Goal: Task Accomplishment & Management: Complete application form

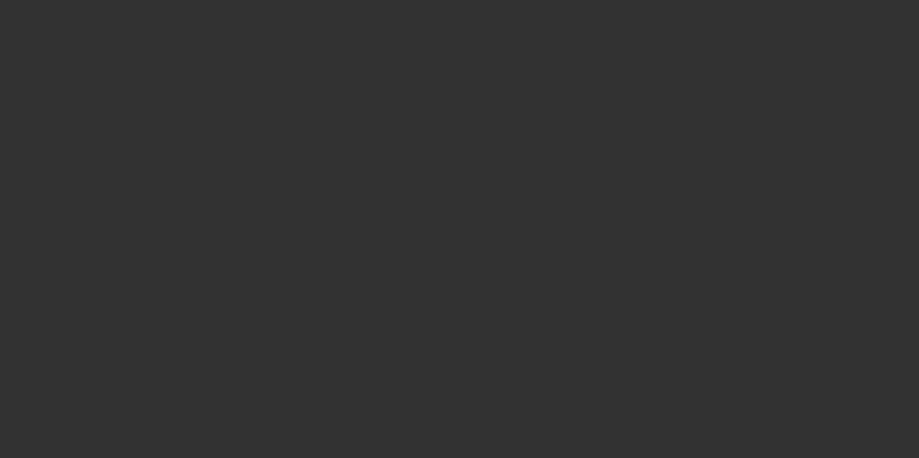
select select "3"
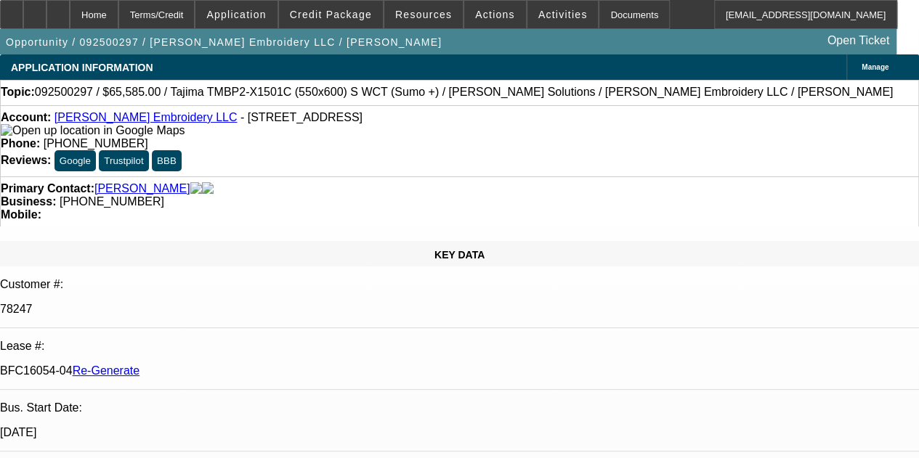
select select "0"
select select "2"
select select "0"
select select "6"
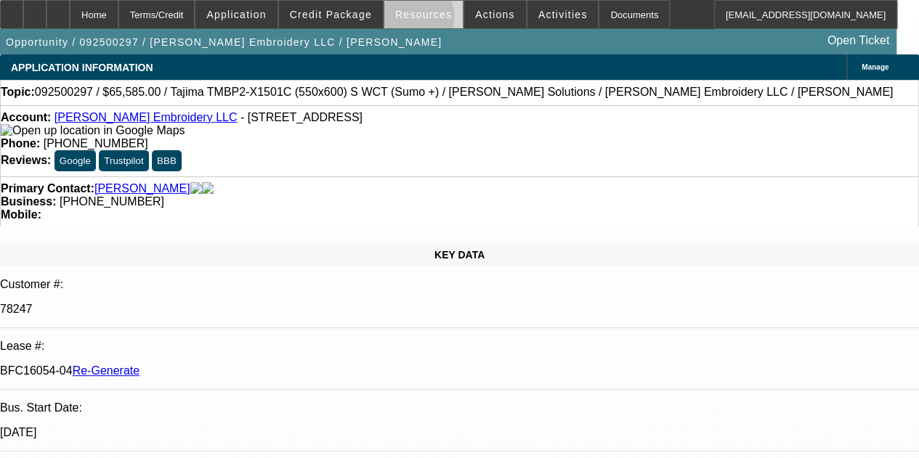
click at [408, 20] on span at bounding box center [423, 14] width 78 height 35
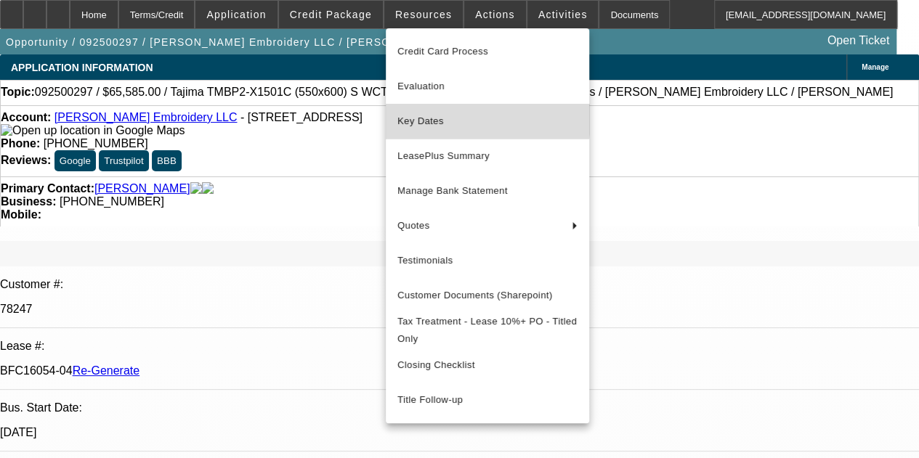
click at [422, 111] on button "Key Dates" at bounding box center [487, 121] width 203 height 35
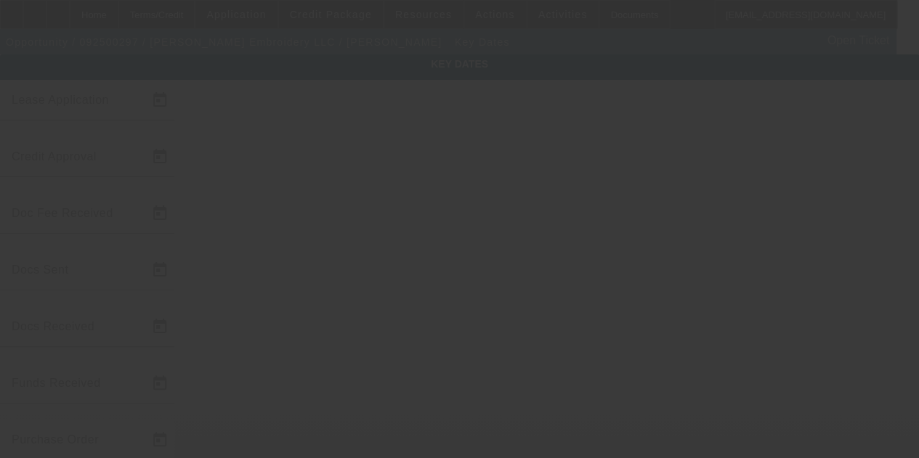
type input "9/15/2025"
type input "9/16/2025"
type input "9/30/2025"
type input "9/19/2025"
type input "9/23/2025"
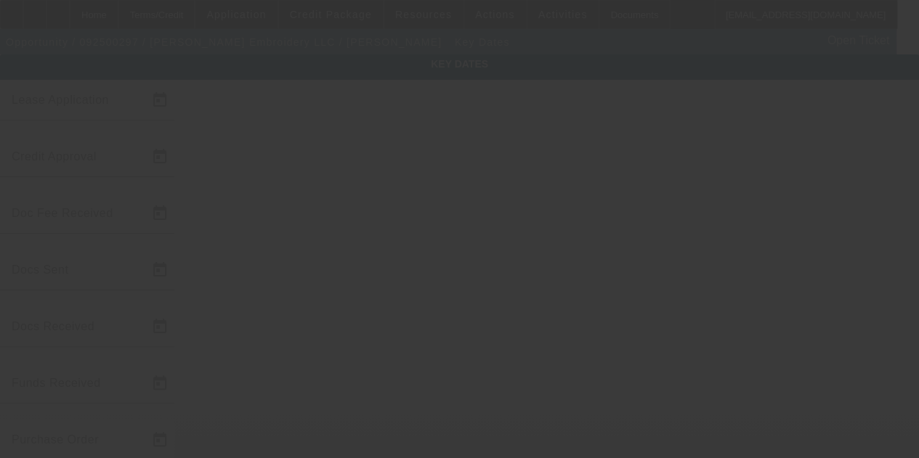
type input "9/30/2025"
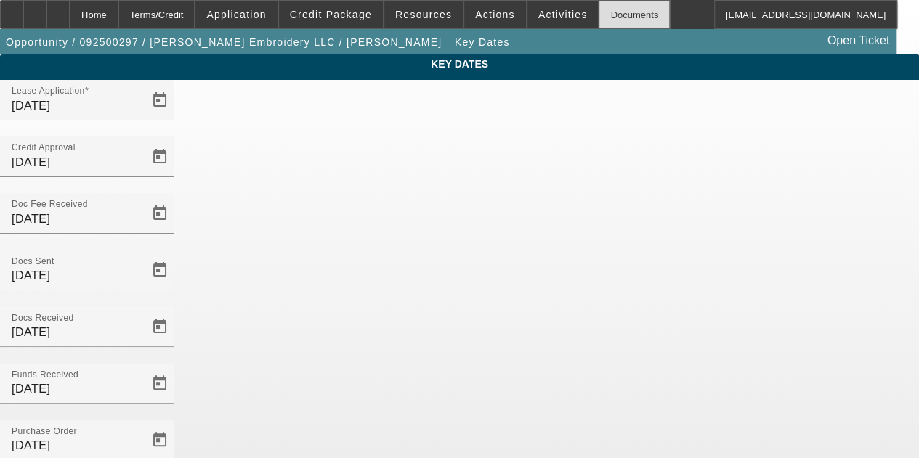
click at [610, 10] on div "Documents" at bounding box center [633, 14] width 71 height 29
drag, startPoint x: 610, startPoint y: 10, endPoint x: 585, endPoint y: -42, distance: 57.8
click at [585, 0] on html "Home Terms/Credit Application Credit Package Resources Actions Activities Docum…" at bounding box center [459, 229] width 919 height 458
click at [607, 9] on div "Documents" at bounding box center [633, 14] width 71 height 29
click at [118, 23] on div "Home" at bounding box center [94, 14] width 49 height 29
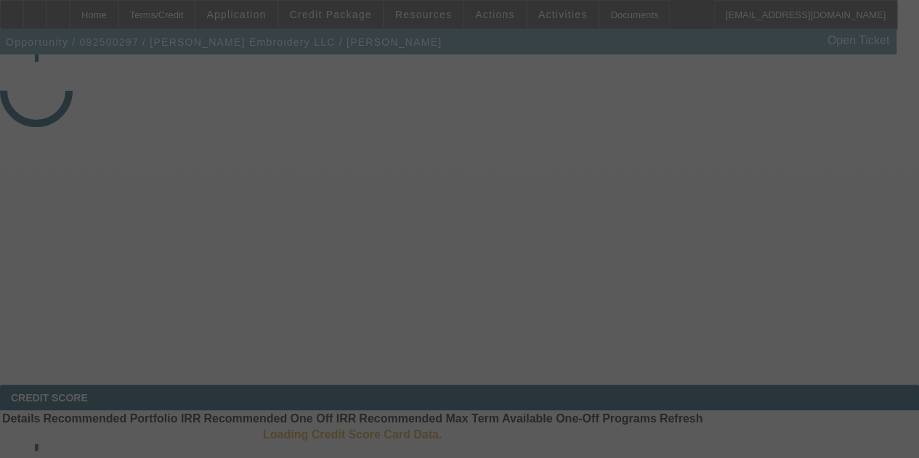
select select "3"
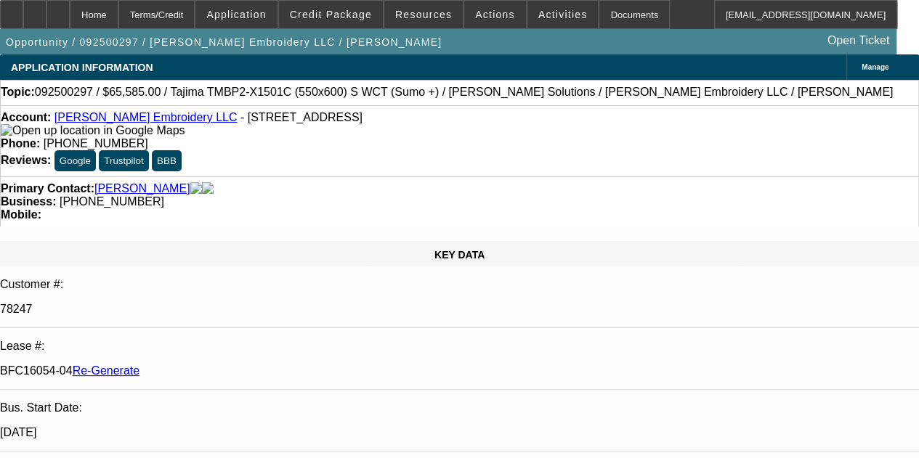
select select "0"
select select "2"
select select "0"
select select "6"
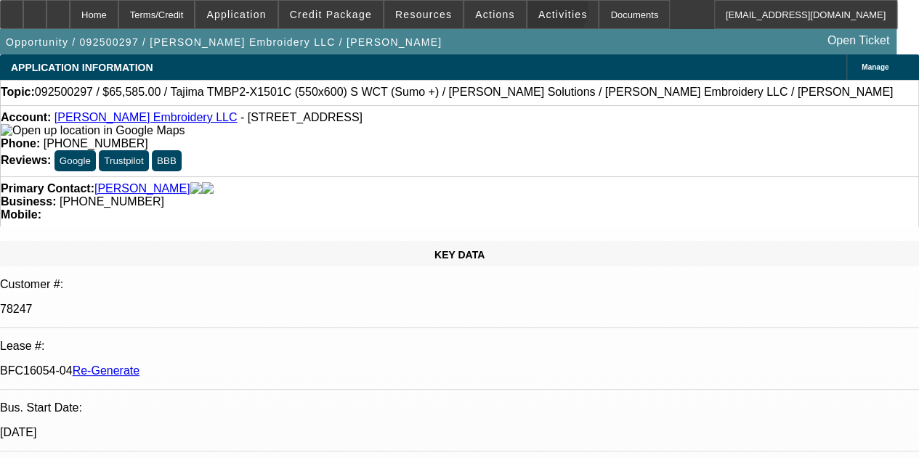
click at [538, 13] on span "Activities" at bounding box center [562, 15] width 49 height 12
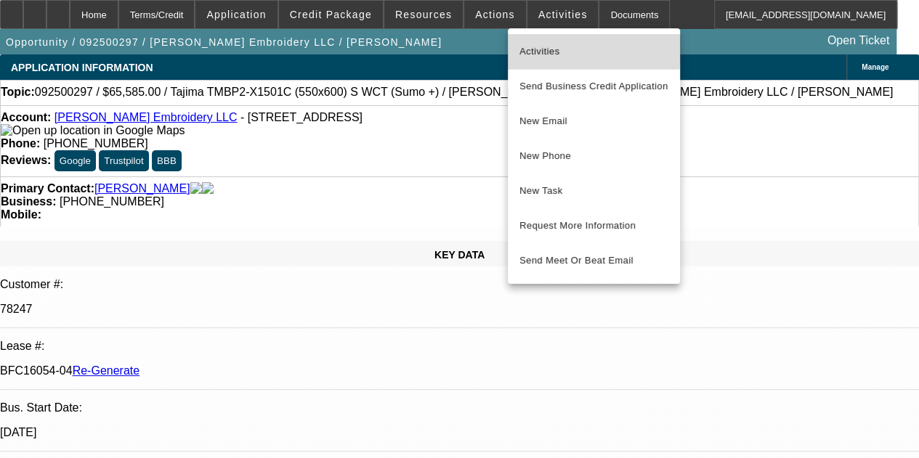
click at [555, 46] on span "Activities" at bounding box center [593, 51] width 149 height 17
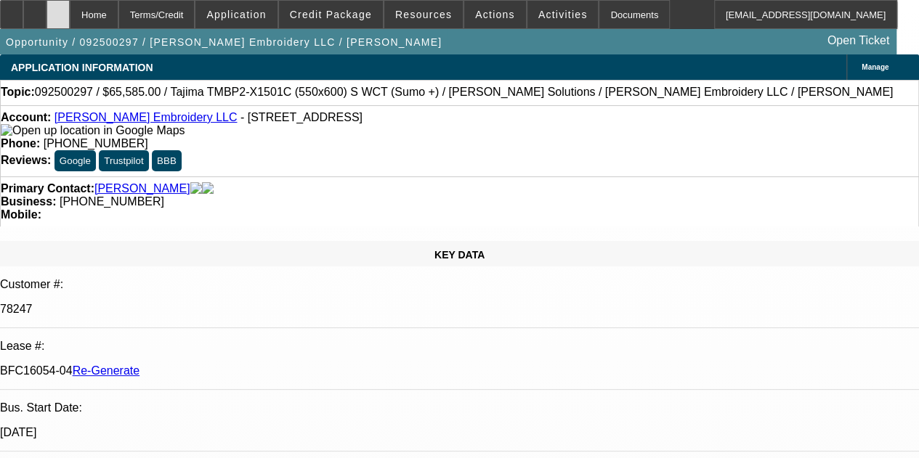
click at [70, 8] on div at bounding box center [57, 14] width 23 height 29
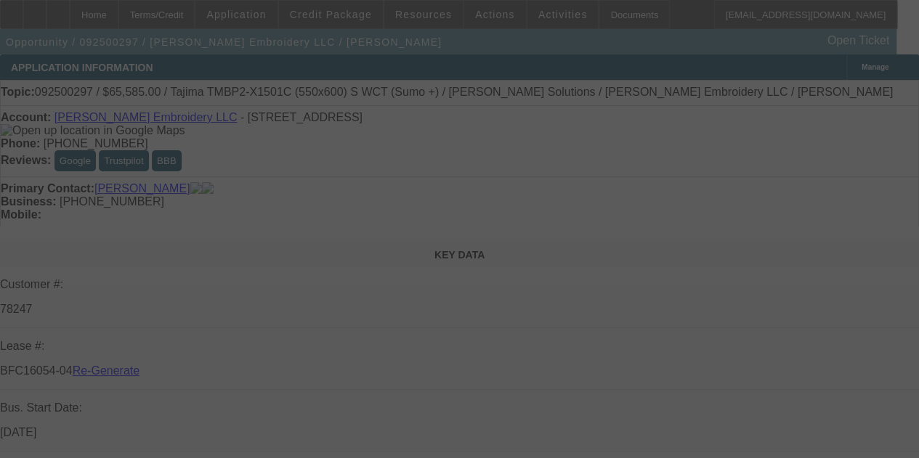
select select "3"
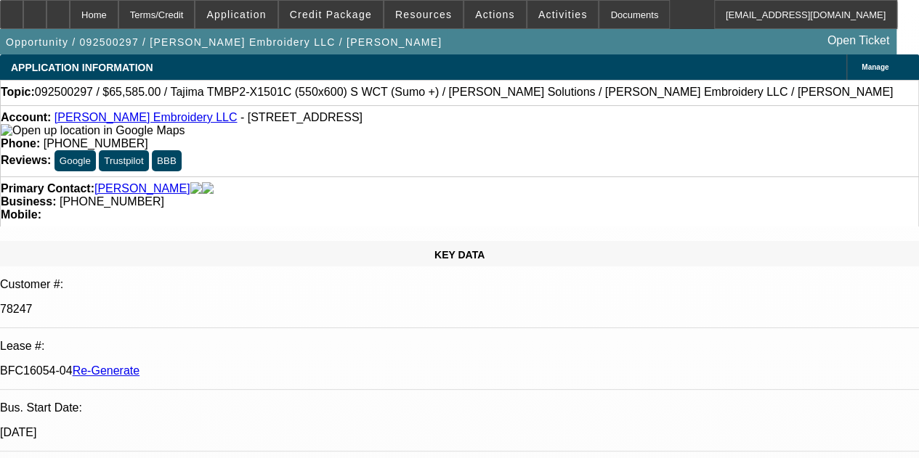
select select "0"
select select "2"
select select "0"
select select "6"
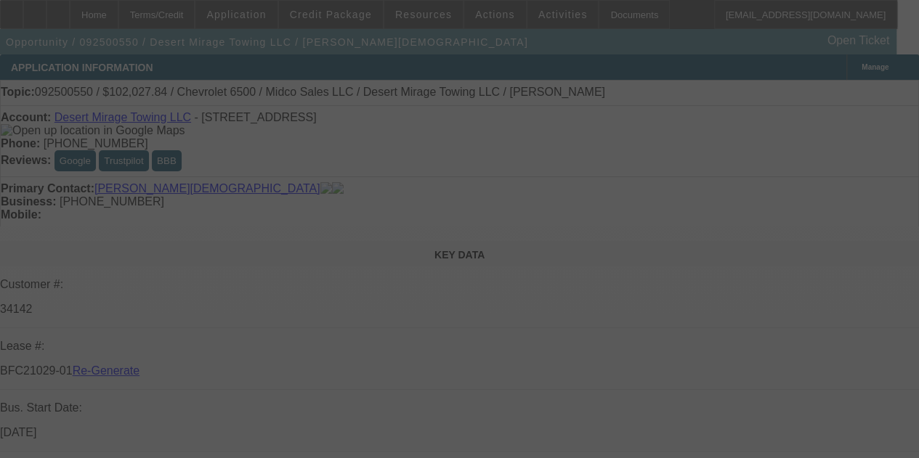
select select "4"
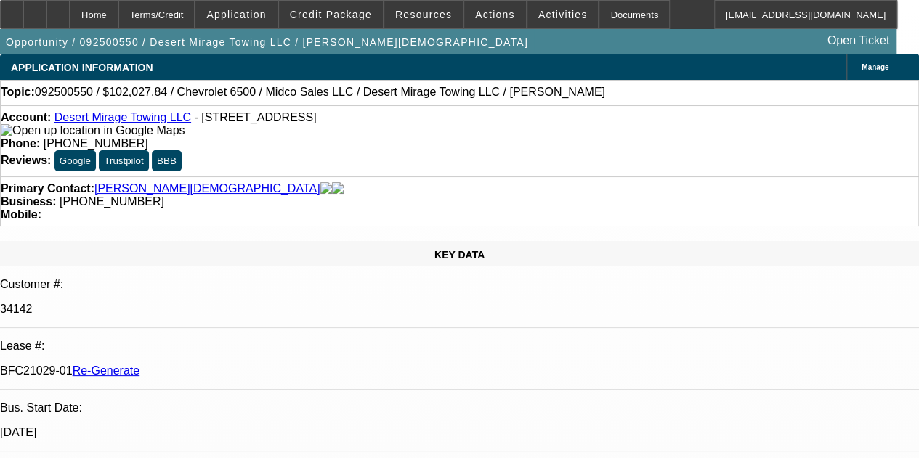
select select "0"
select select "3"
select select "0.1"
select select "4"
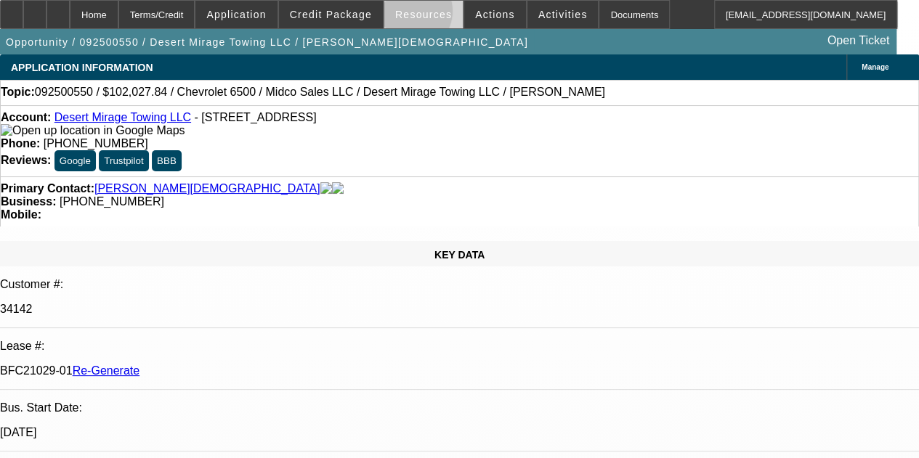
click at [411, 15] on span "Resources" at bounding box center [423, 15] width 57 height 12
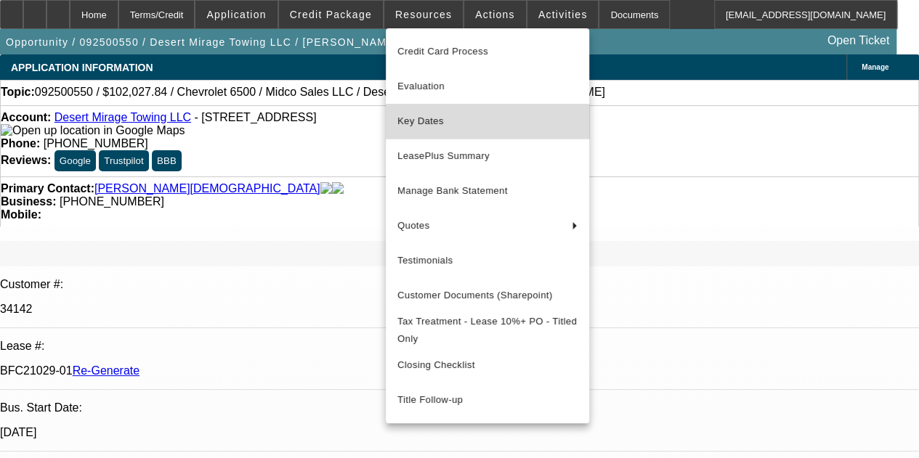
click at [427, 124] on span "Key Dates" at bounding box center [487, 121] width 180 height 17
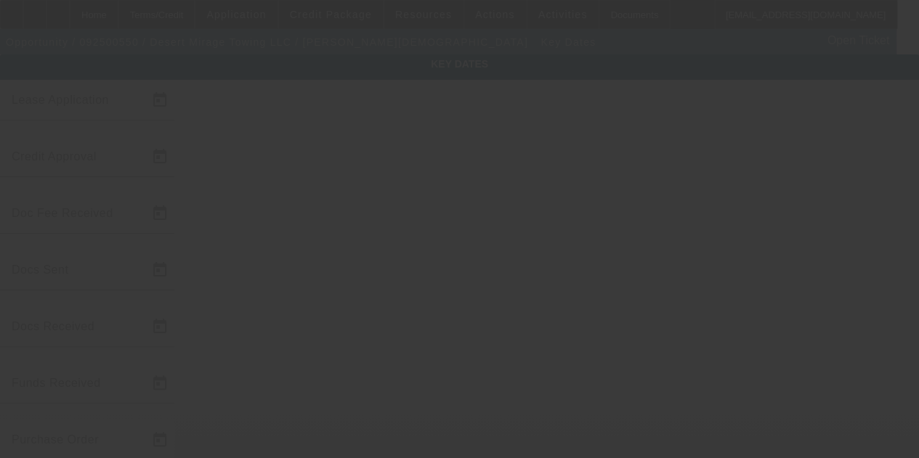
type input "9/25/2025"
type input "9/26/2025"
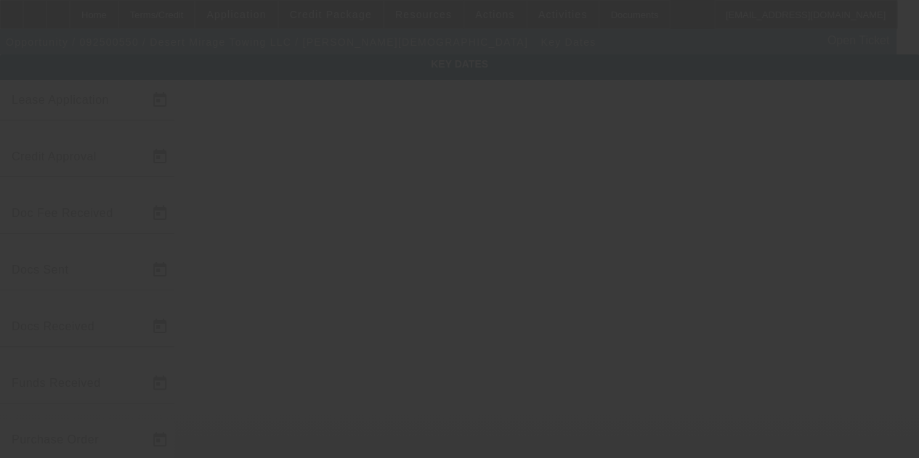
type input "9/26/2025"
type input "9/29/2025"
type input "10/1/2025"
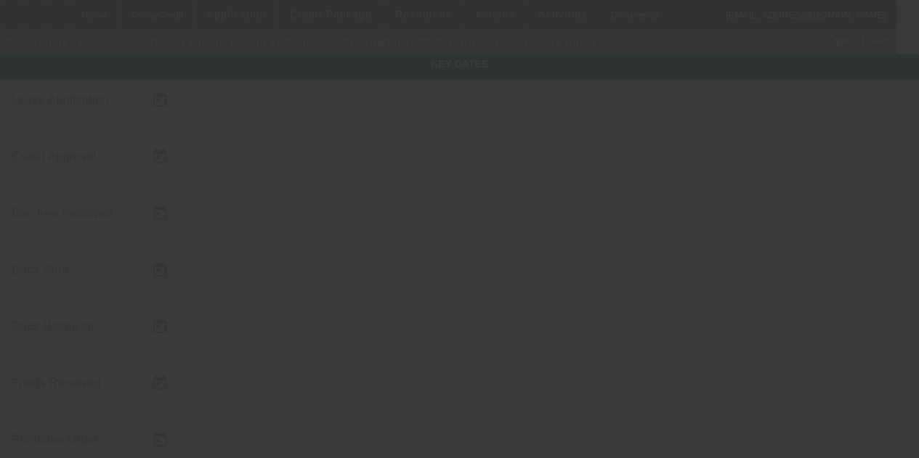
type input "11/1/2025"
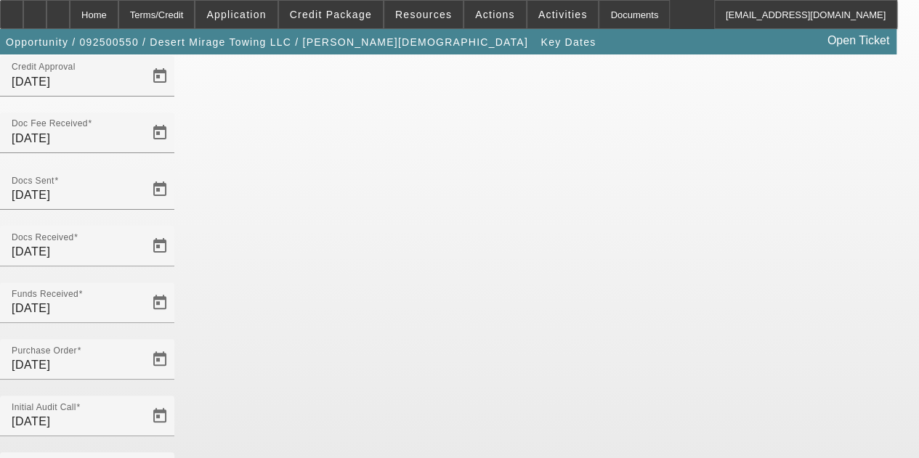
scroll to position [94, 0]
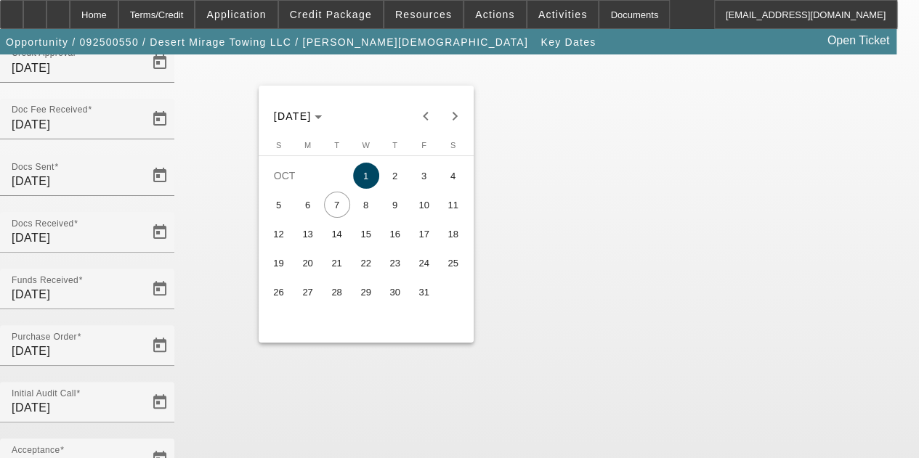
click at [397, 208] on span "9" at bounding box center [395, 205] width 26 height 26
type input "10/9/2025"
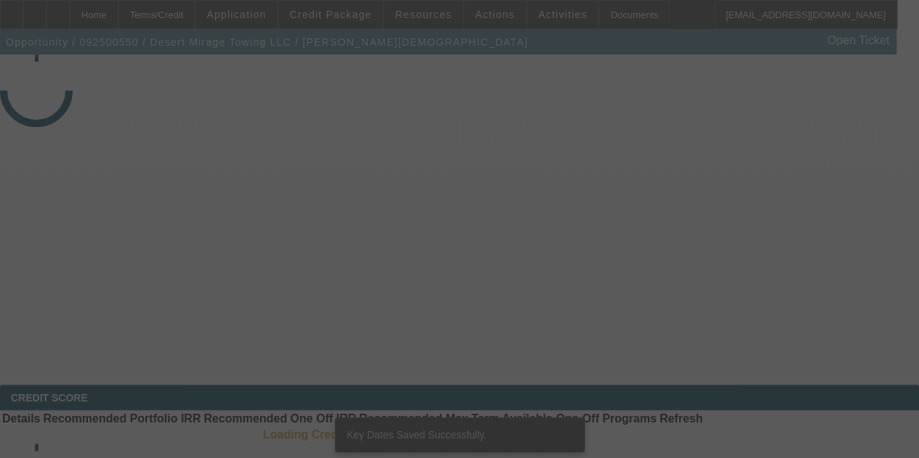
select select "4"
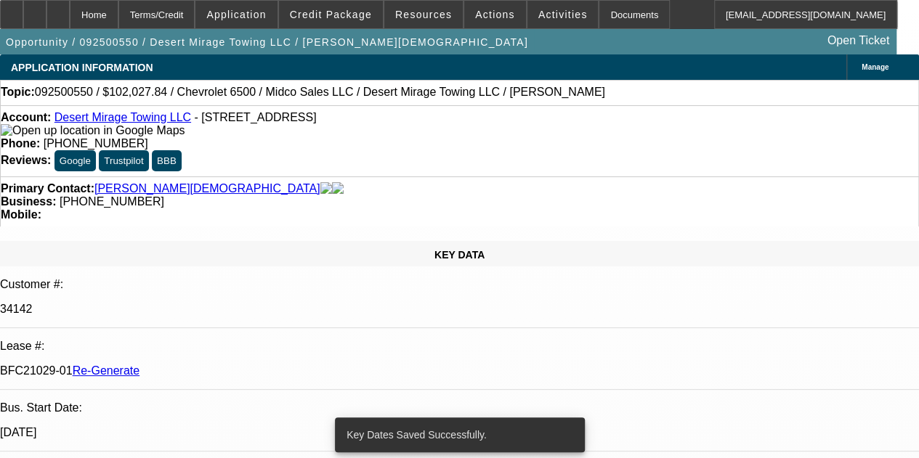
select select "0"
select select "3"
select select "0.1"
select select "4"
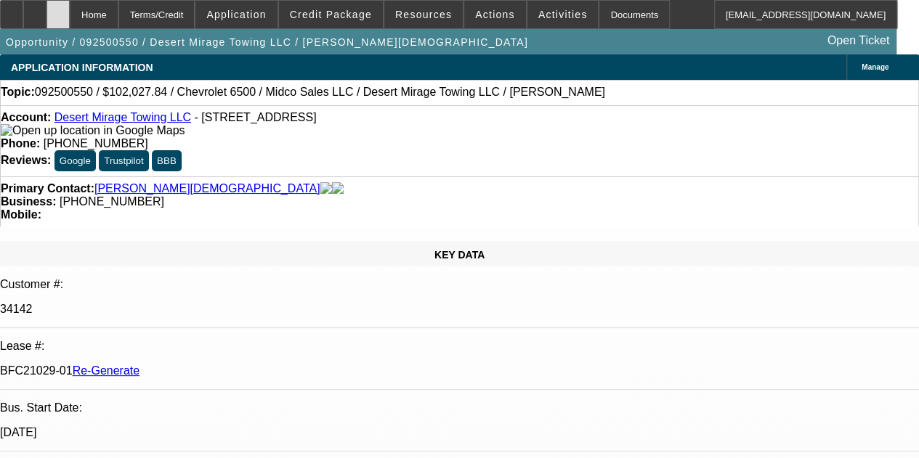
click at [58, 9] on icon at bounding box center [58, 9] width 0 height 0
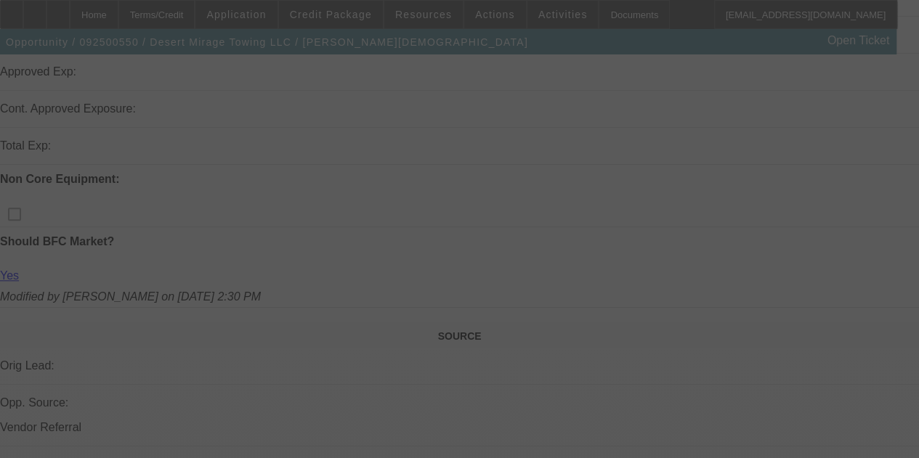
select select "4"
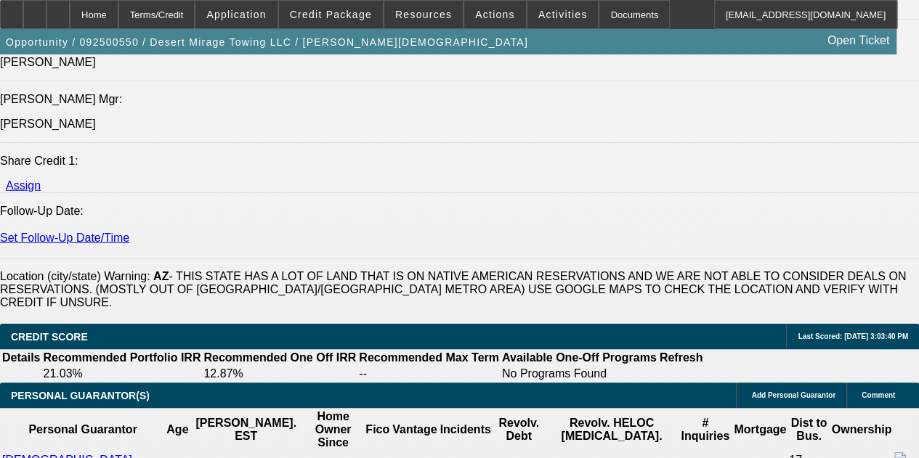
select select "0"
select select "3"
select select "0.1"
select select "4"
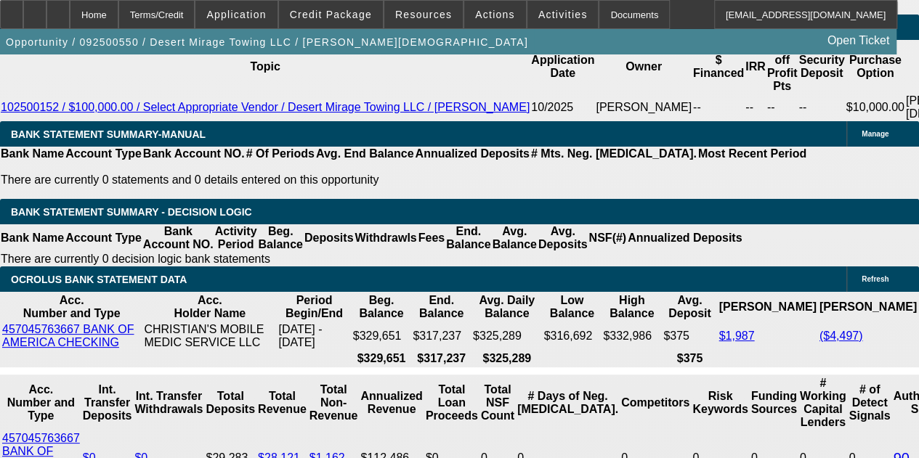
scroll to position [2844, 0]
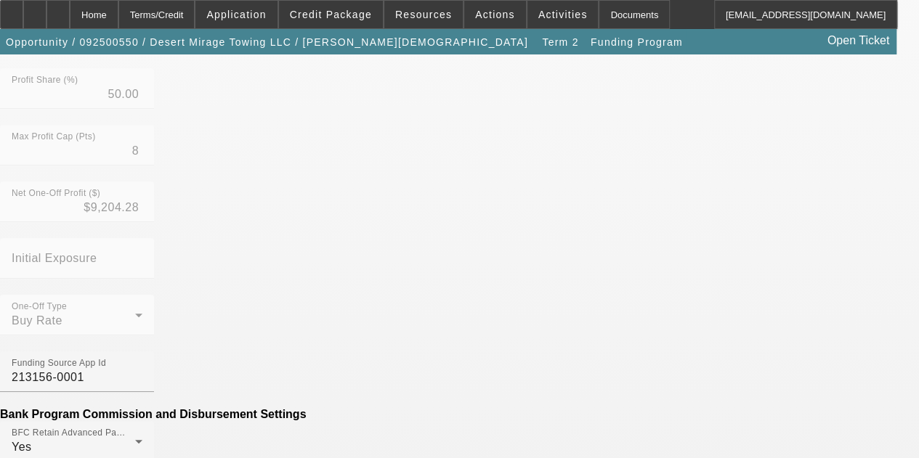
scroll to position [494, 0]
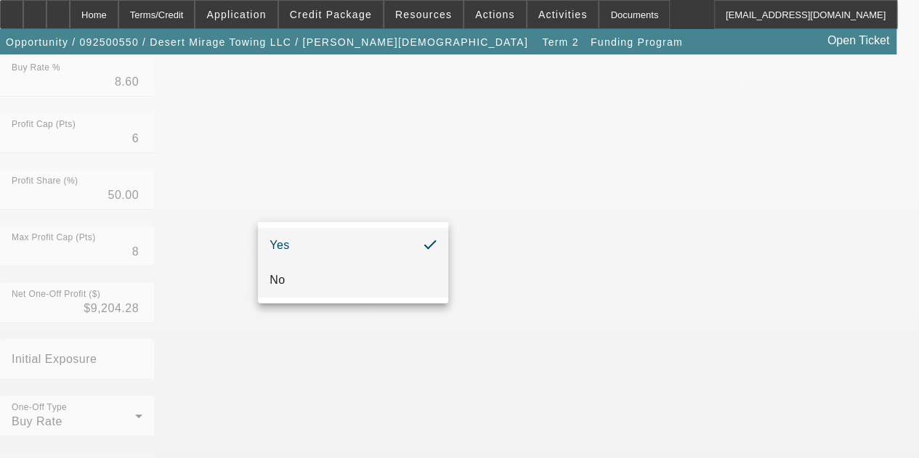
click at [331, 278] on mat-option "No" at bounding box center [353, 280] width 190 height 35
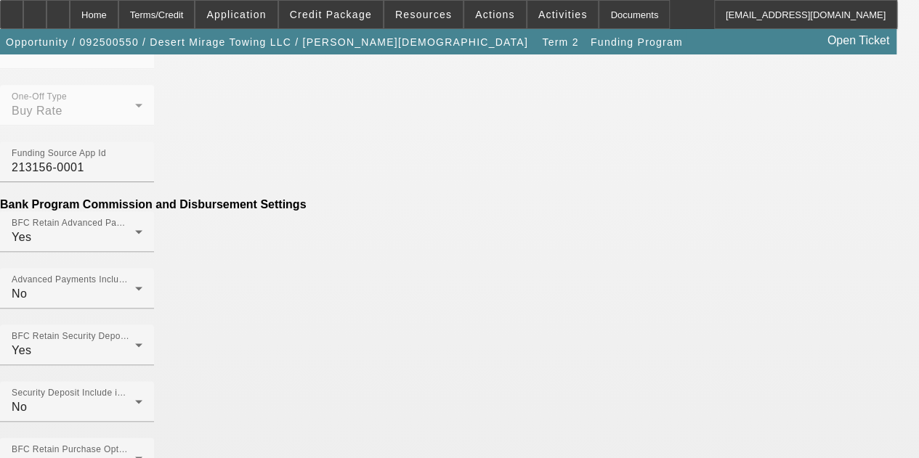
scroll to position [803, 0]
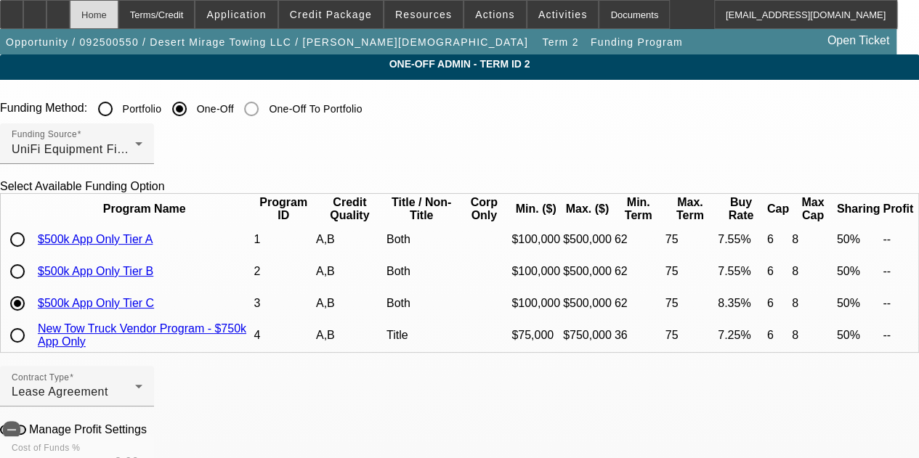
click at [115, 11] on div "Home" at bounding box center [94, 14] width 49 height 29
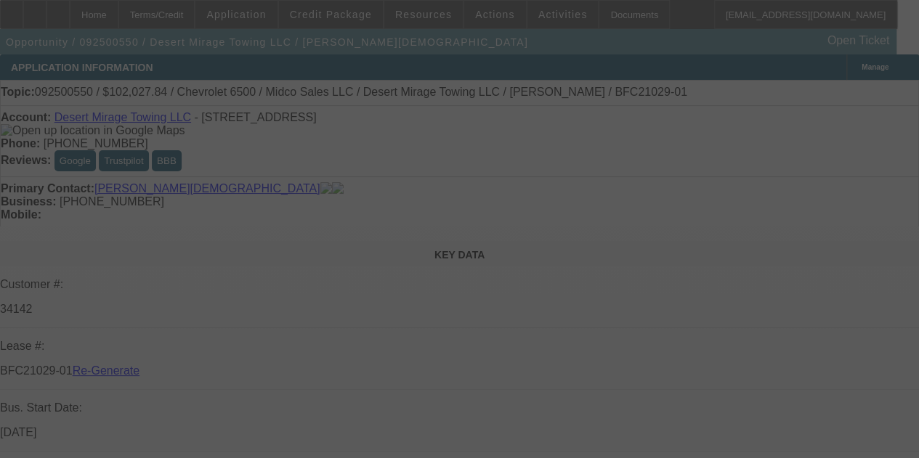
select select "4"
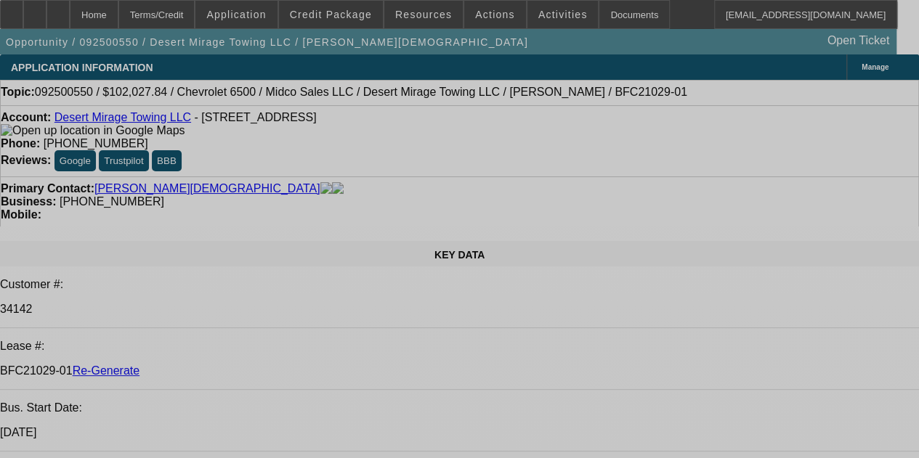
select select "0"
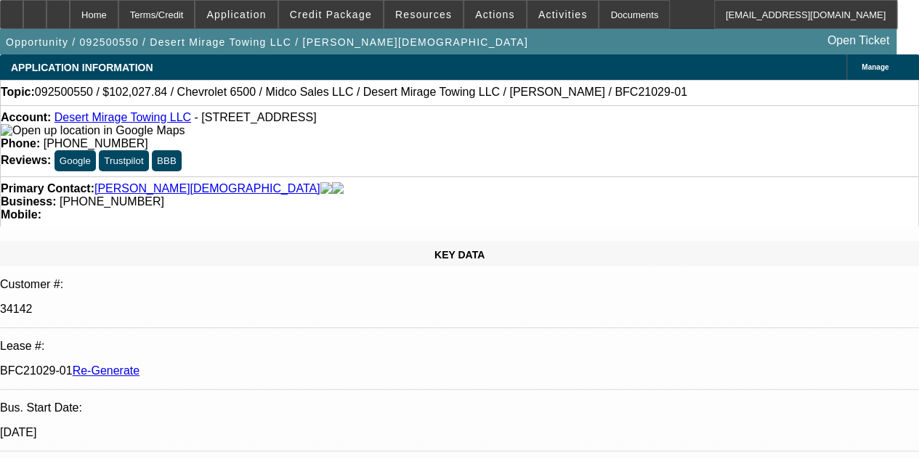
select select "0"
select select "3"
select select "0.1"
select select "4"
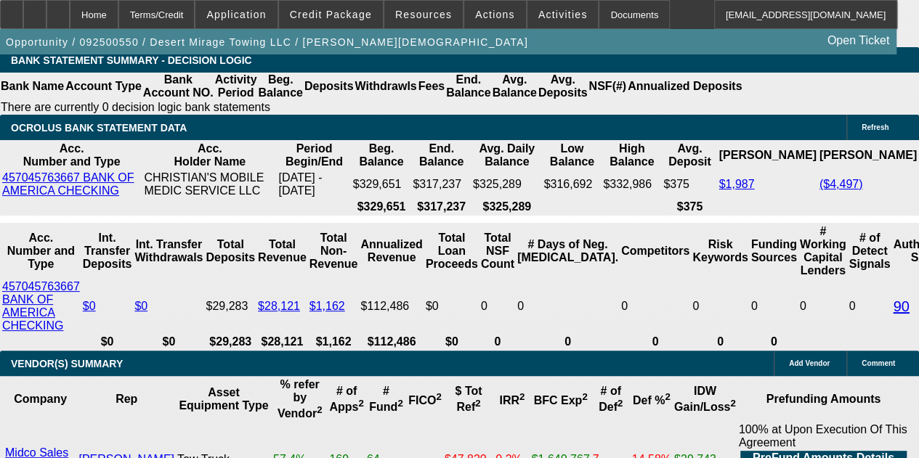
scroll to position [2880, 0]
